Goal: Information Seeking & Learning: Find contact information

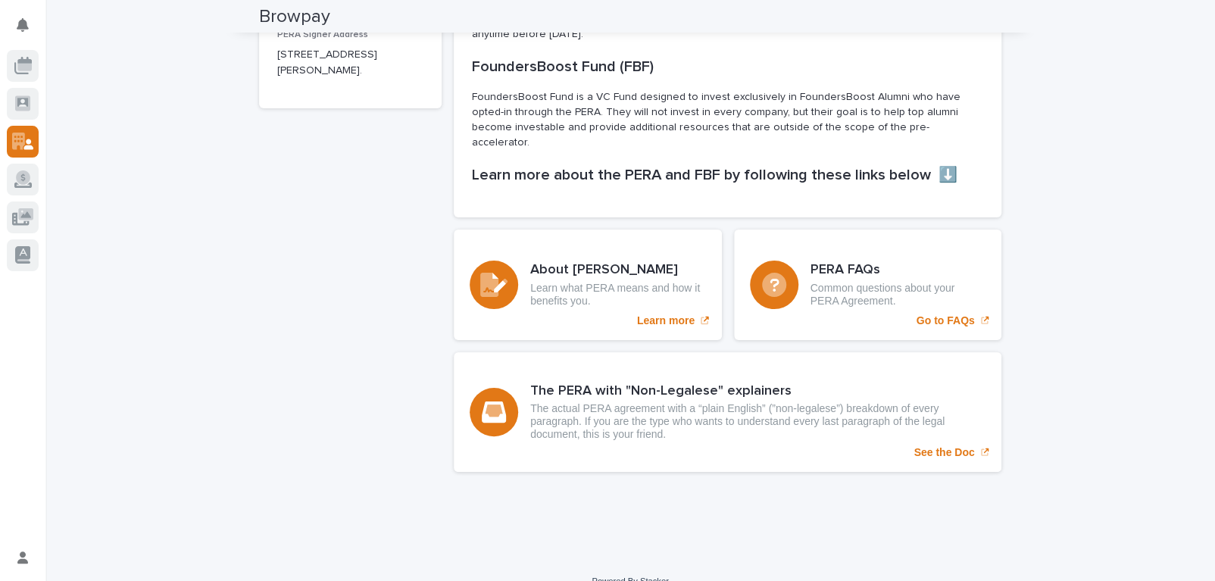
scroll to position [317, 0]
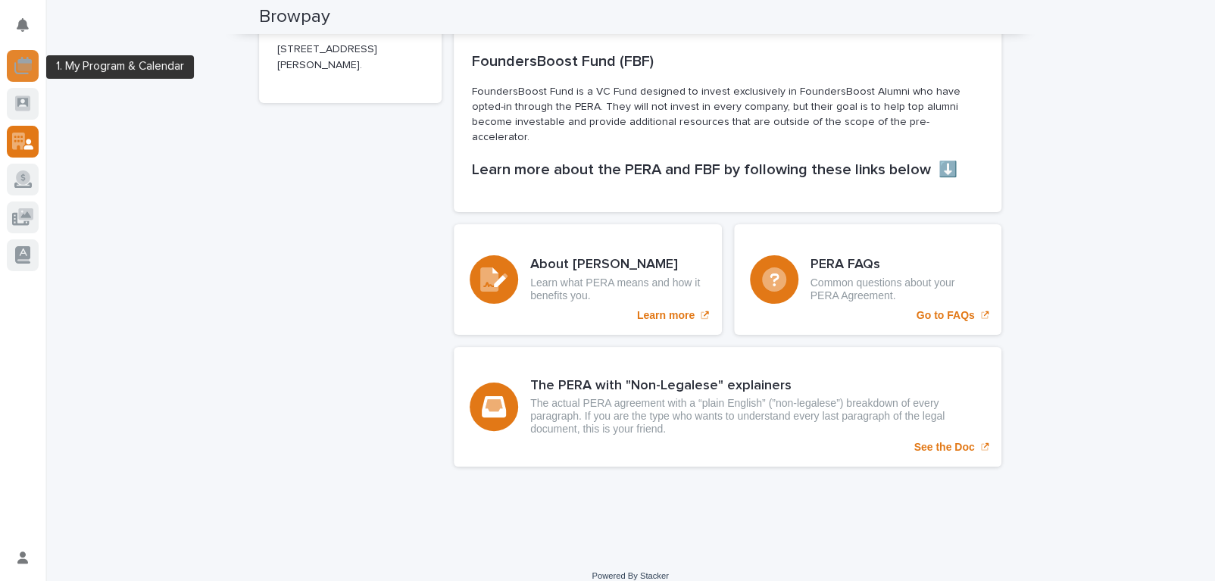
click at [27, 73] on icon at bounding box center [22, 65] width 17 height 17
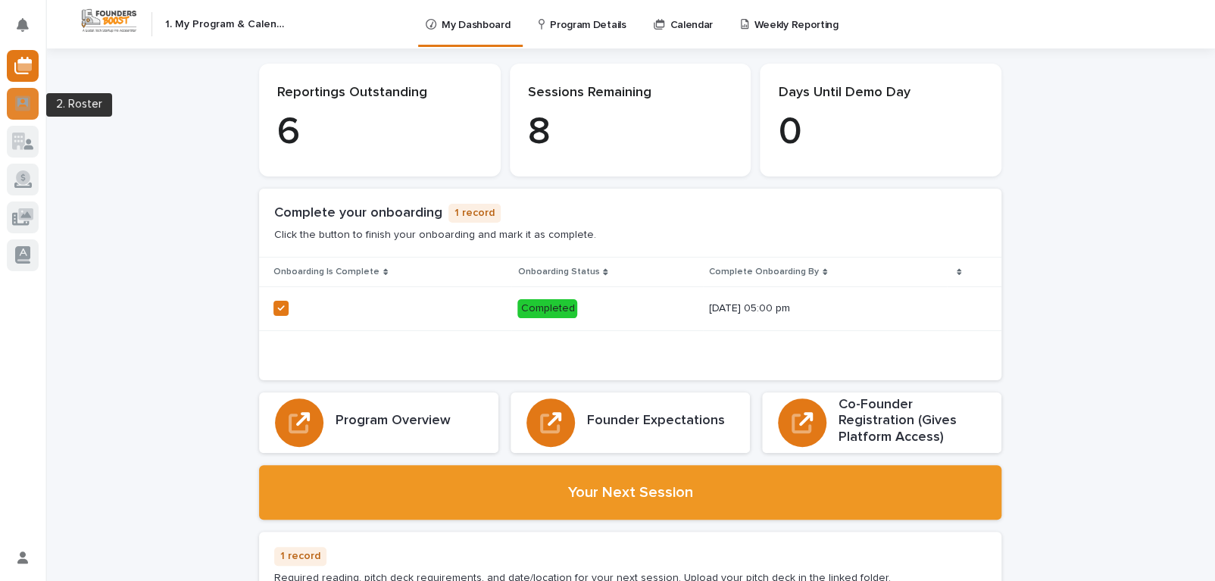
click at [17, 96] on icon at bounding box center [22, 102] width 15 height 15
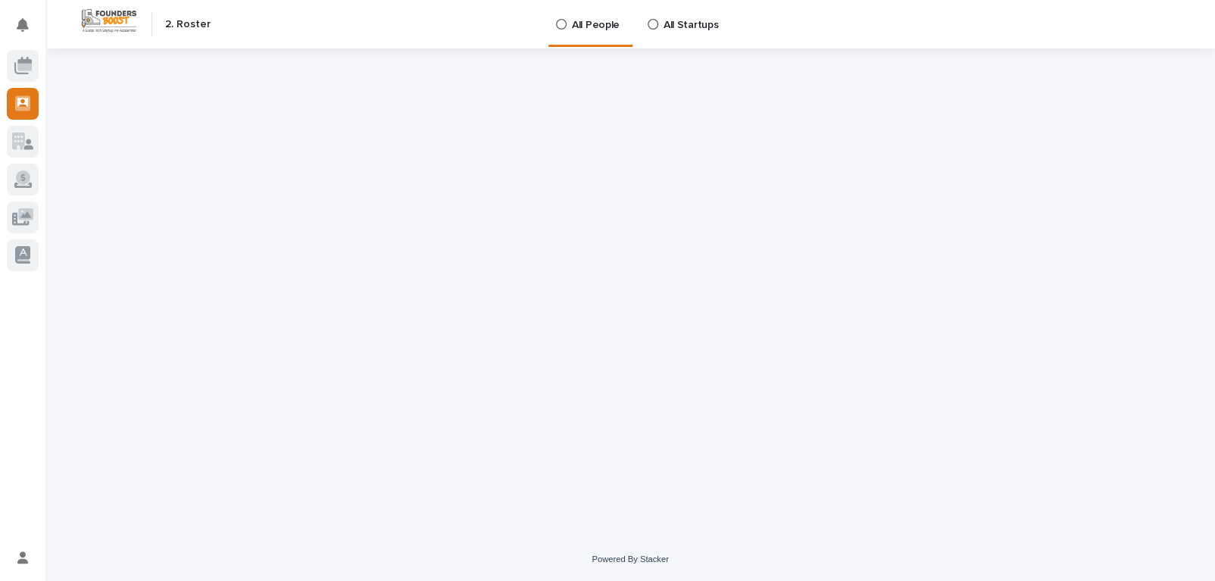
click at [581, 13] on p "All People" at bounding box center [596, 16] width 48 height 32
click at [579, 23] on p "All People" at bounding box center [596, 16] width 48 height 32
click at [579, 40] on link "All People" at bounding box center [591, 22] width 72 height 45
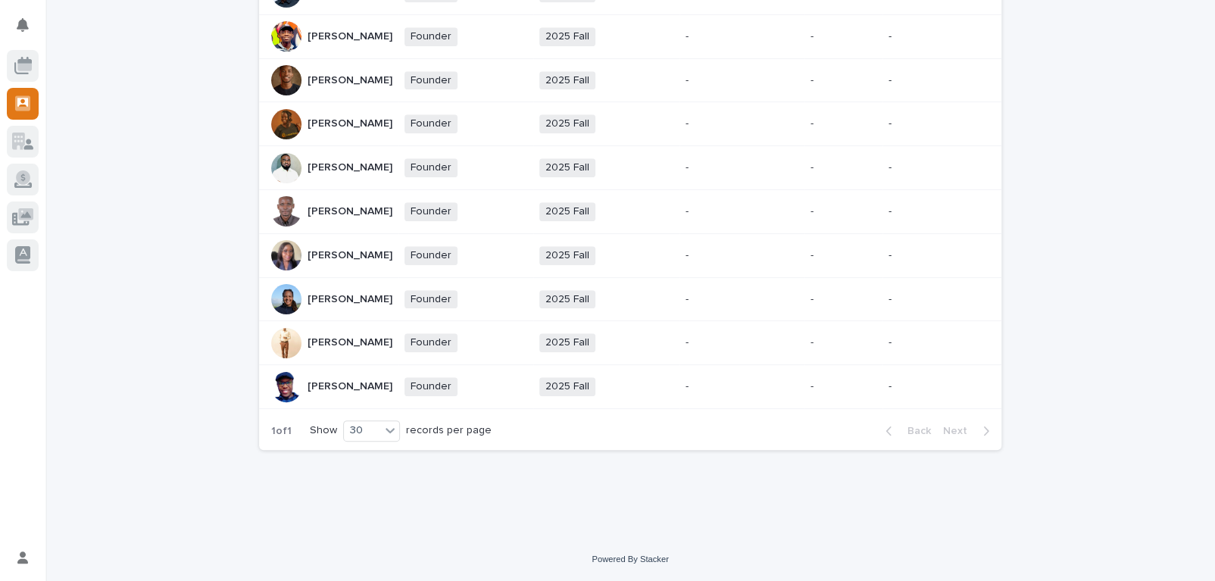
scroll to position [712, 0]
click at [299, 358] on div "[PERSON_NAME]" at bounding box center [331, 343] width 121 height 30
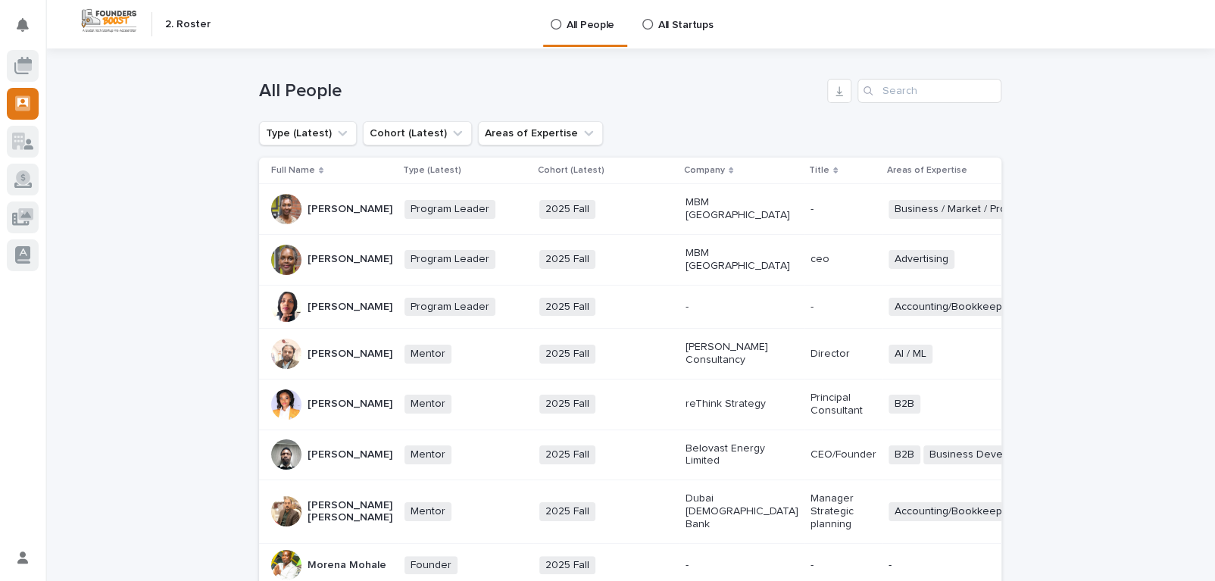
click at [674, 22] on p "All Startups" at bounding box center [685, 16] width 55 height 32
